Goal: Task Accomplishment & Management: Manage account settings

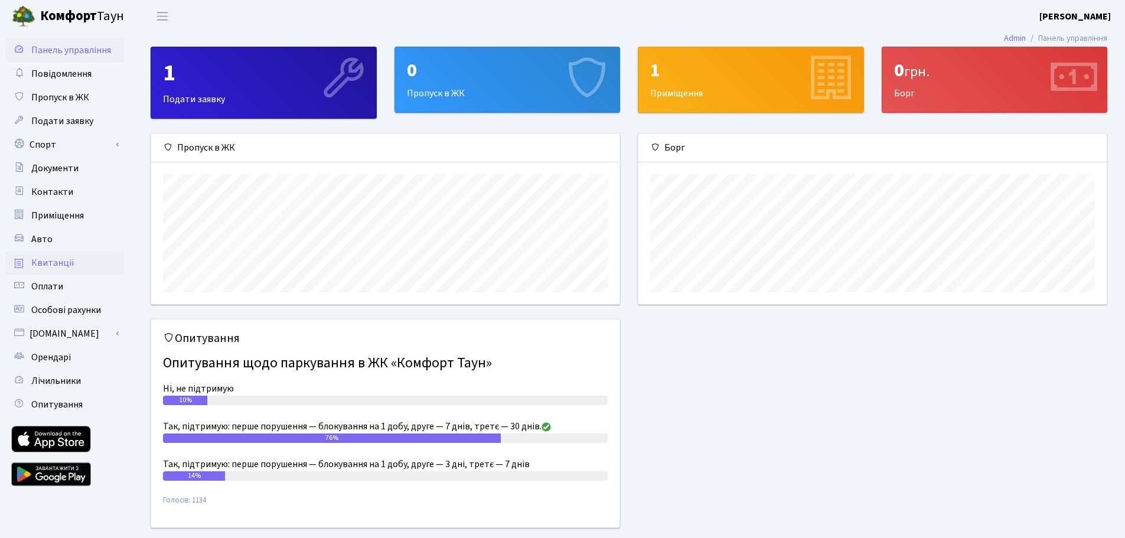
scroll to position [171, 468]
click at [60, 103] on span "Пропуск в ЖК" at bounding box center [60, 97] width 58 height 13
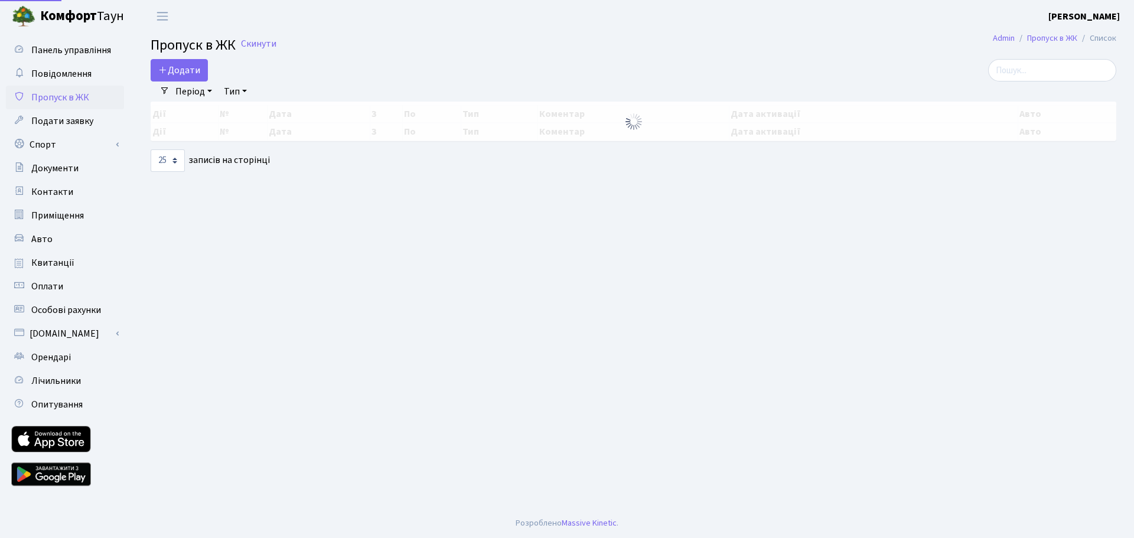
select select "25"
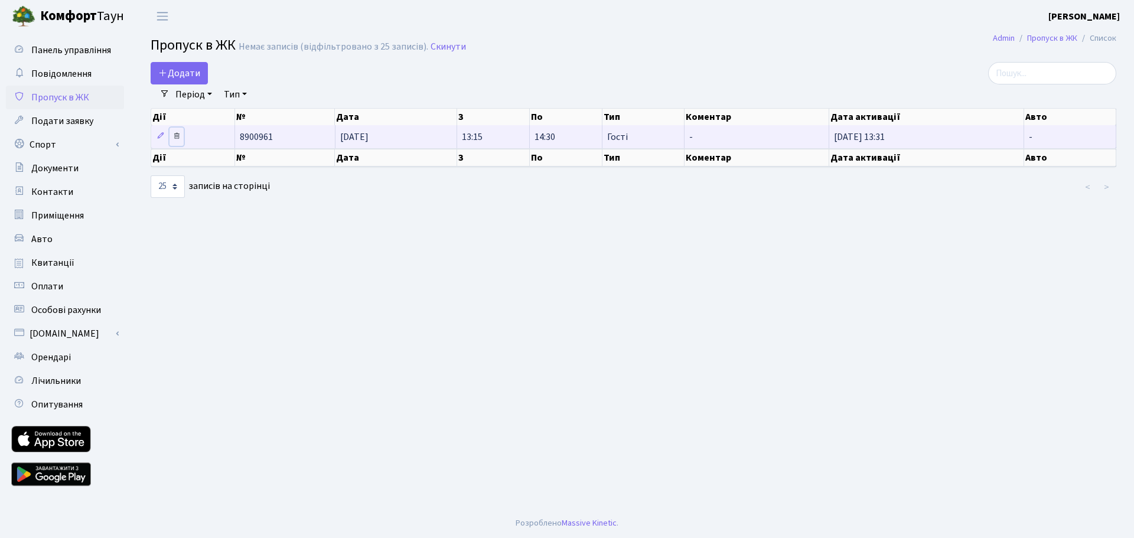
click at [178, 137] on icon at bounding box center [176, 136] width 8 height 8
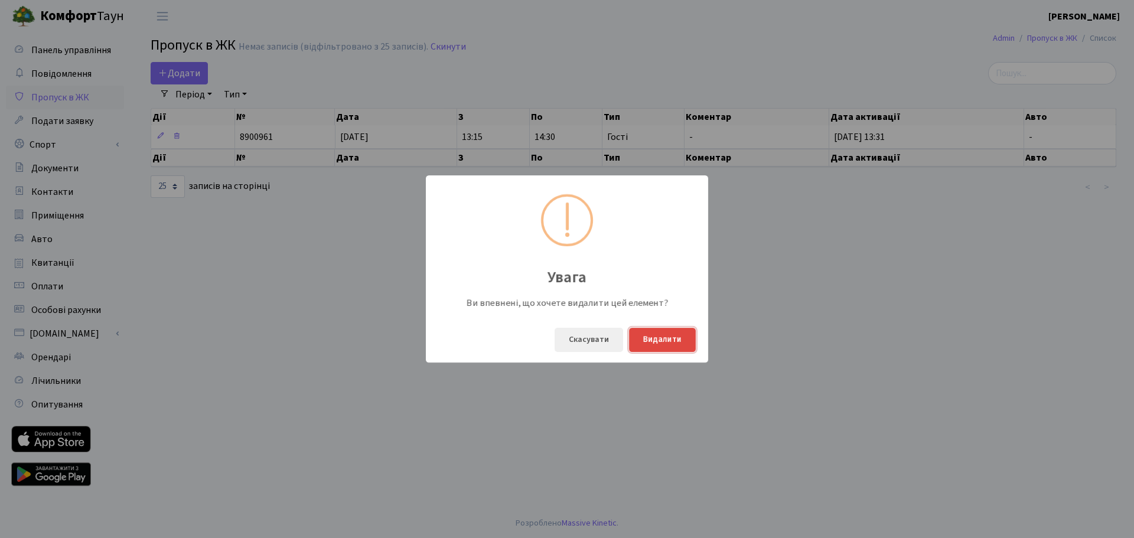
click at [673, 342] on button "Видалити" at bounding box center [662, 340] width 67 height 24
